Goal: Book appointment/travel/reservation

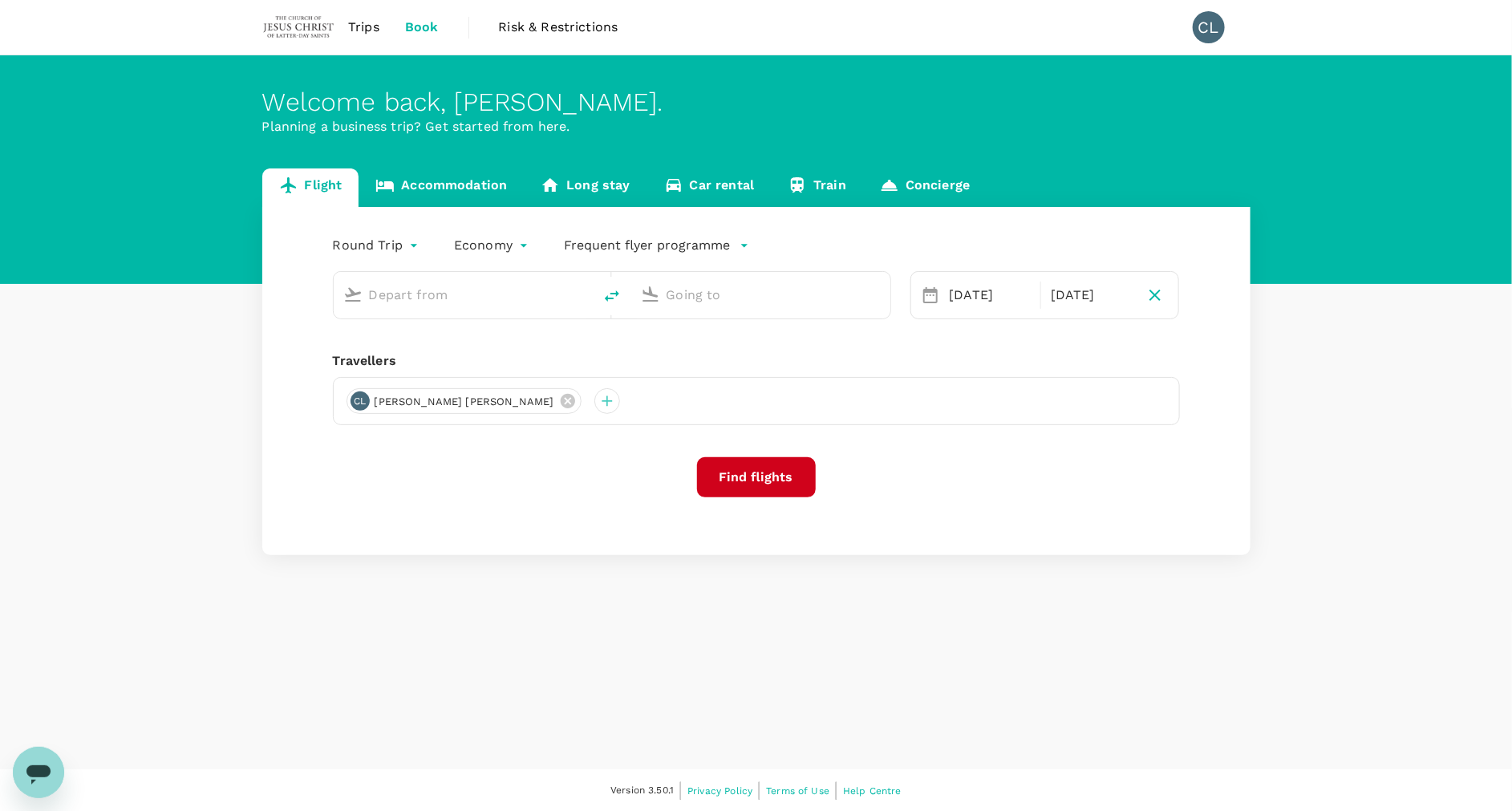
type input "Kuala Lumpur Intl ([GEOGRAPHIC_DATA])"
type input "Hong Kong Intl (HKG)"
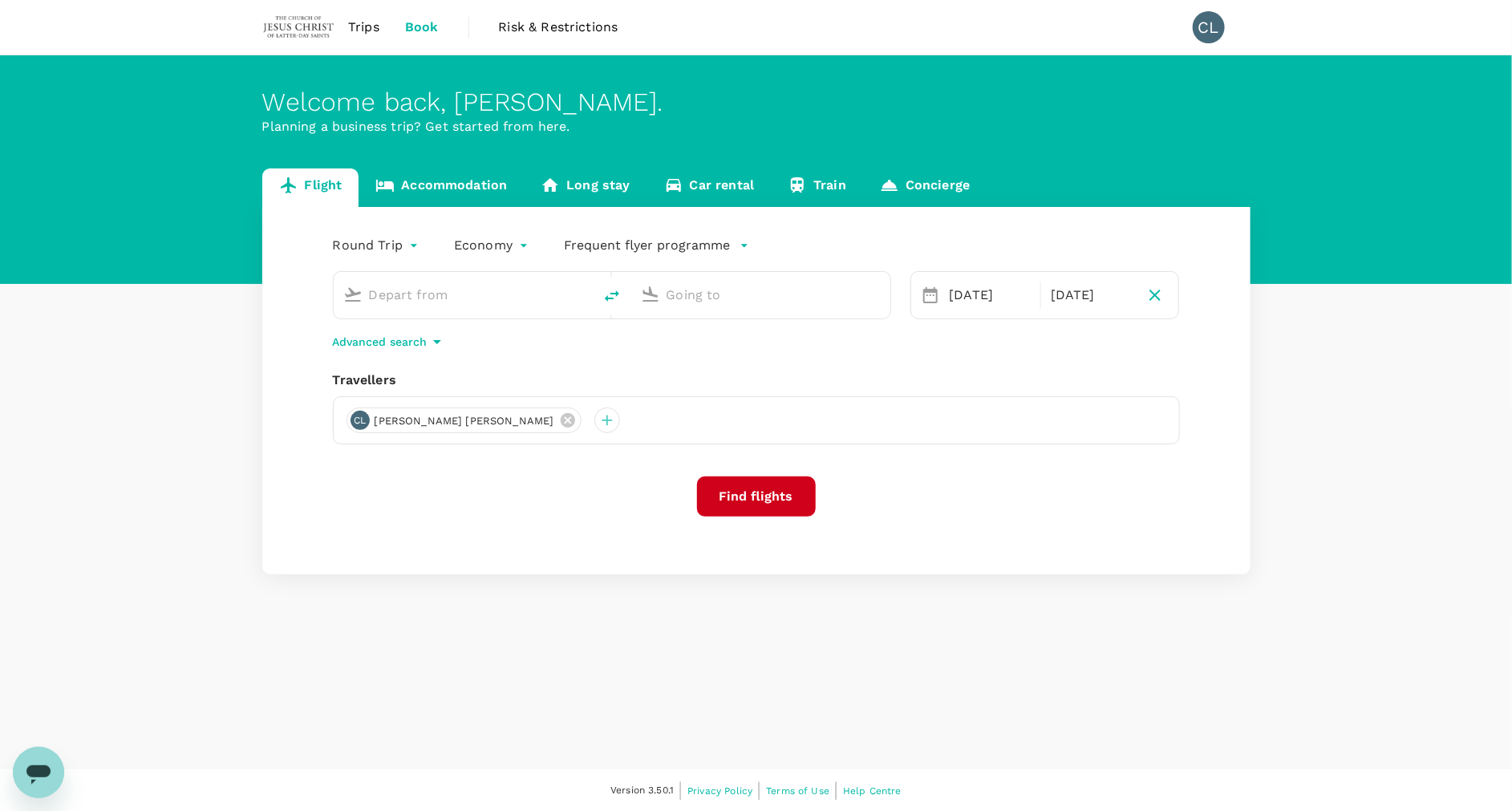
click at [360, 27] on span "Trips" at bounding box center [363, 27] width 31 height 19
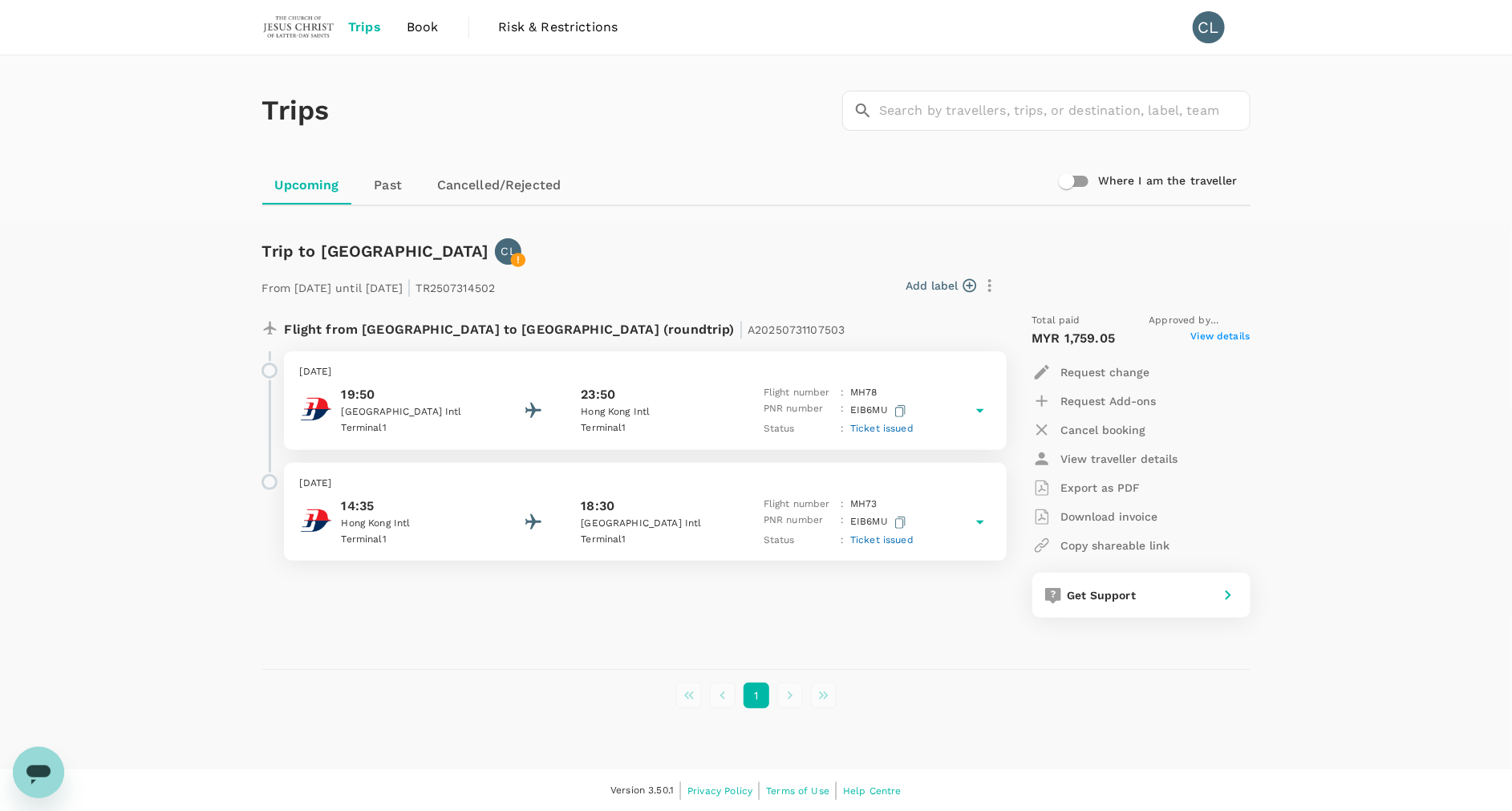
click at [905, 401] on p "EIB6MU" at bounding box center [879, 411] width 59 height 20
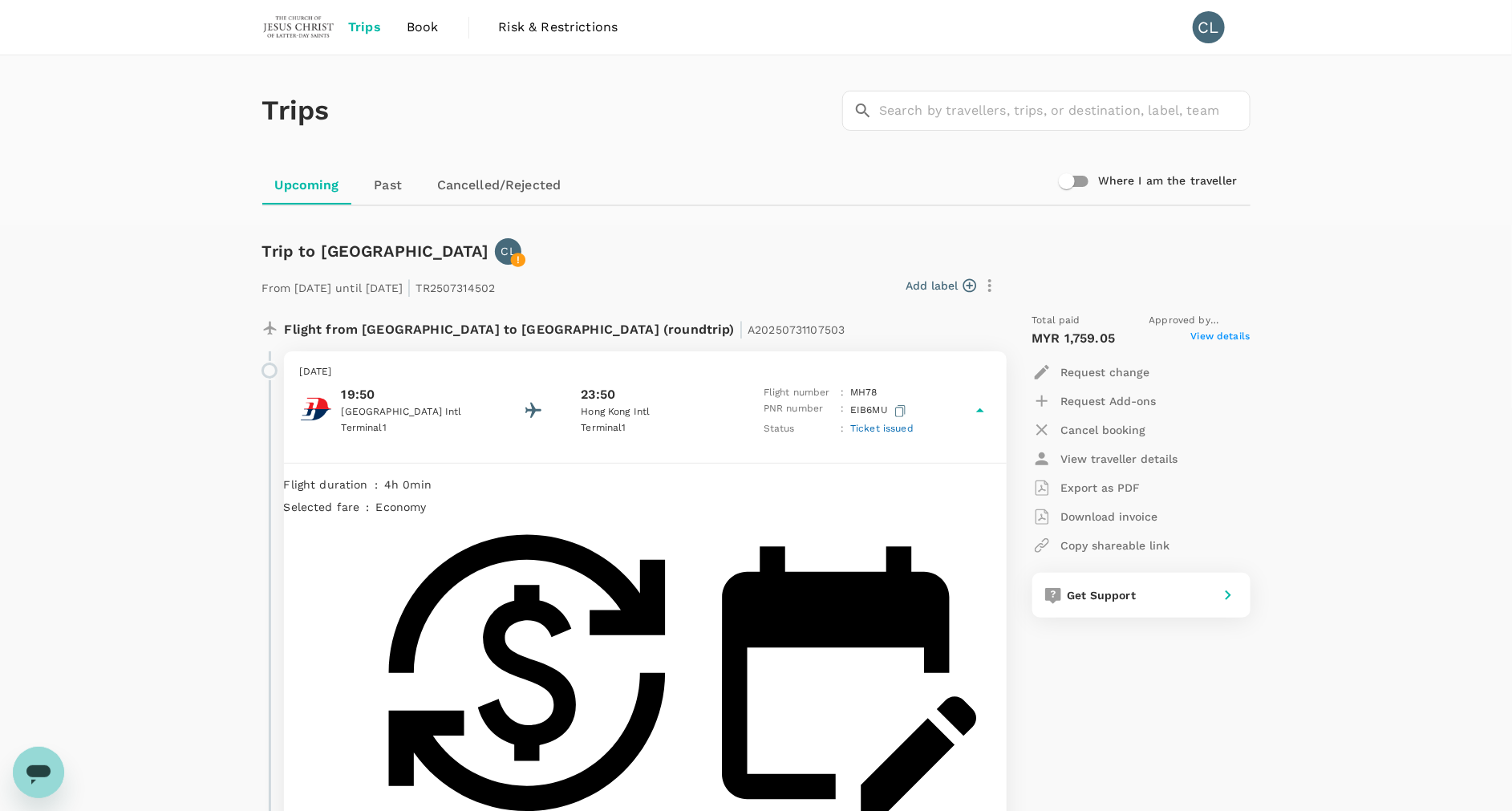
click at [905, 407] on button "button" at bounding box center [900, 411] width 18 height 20
